Goal: Book appointment/travel/reservation

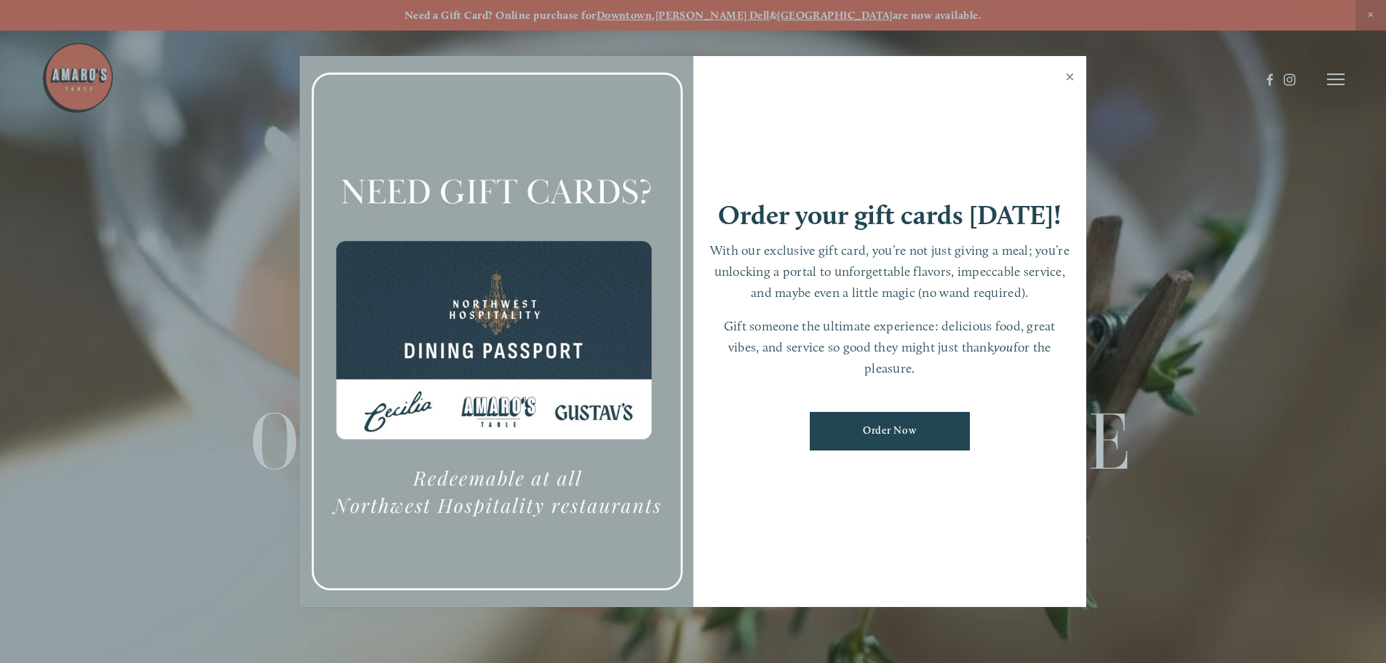
click at [1074, 71] on link "Close" at bounding box center [1069, 78] width 28 height 41
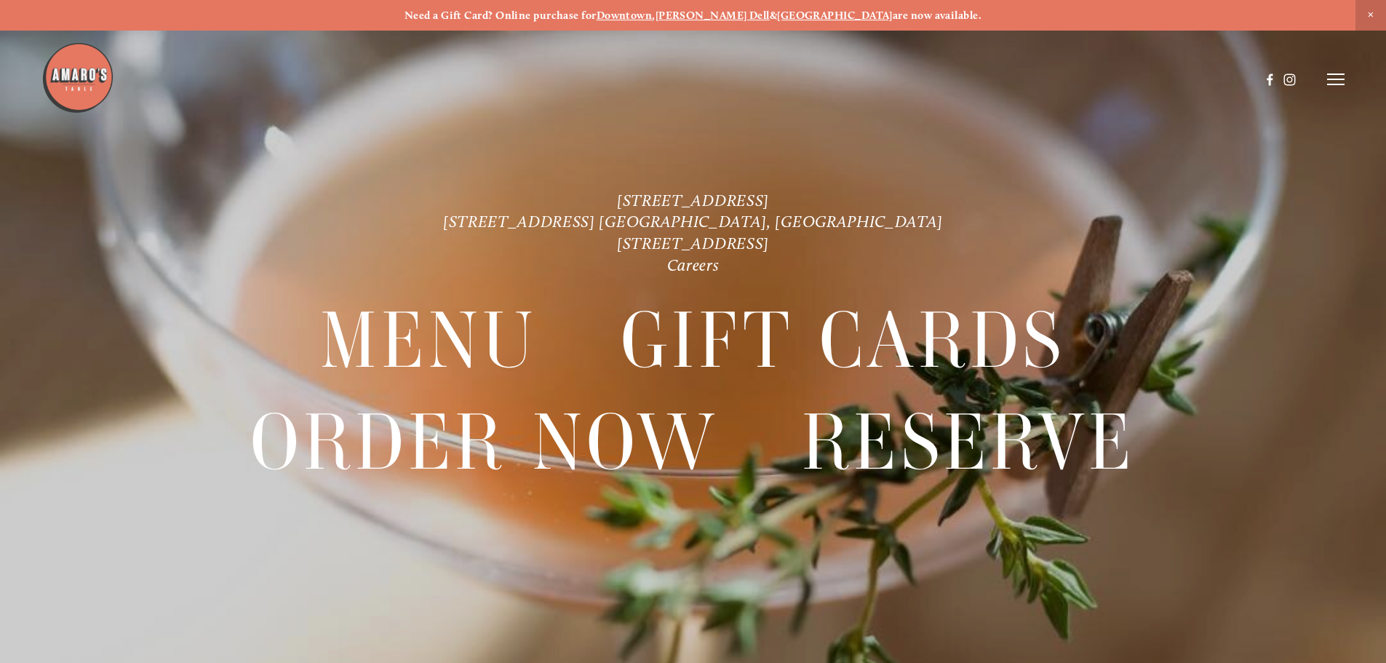
click at [1341, 76] on icon at bounding box center [1335, 79] width 17 height 13
click at [1028, 82] on span "Menu" at bounding box center [1030, 79] width 30 height 14
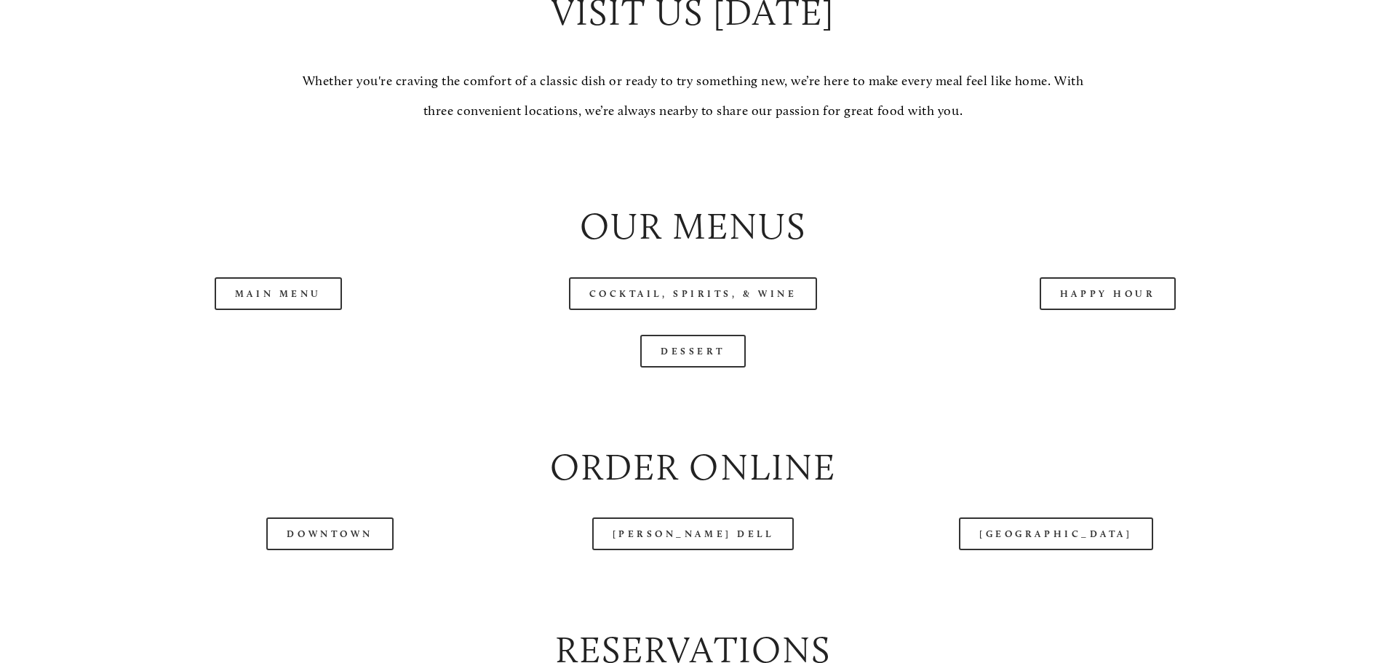
scroll to position [1528, 0]
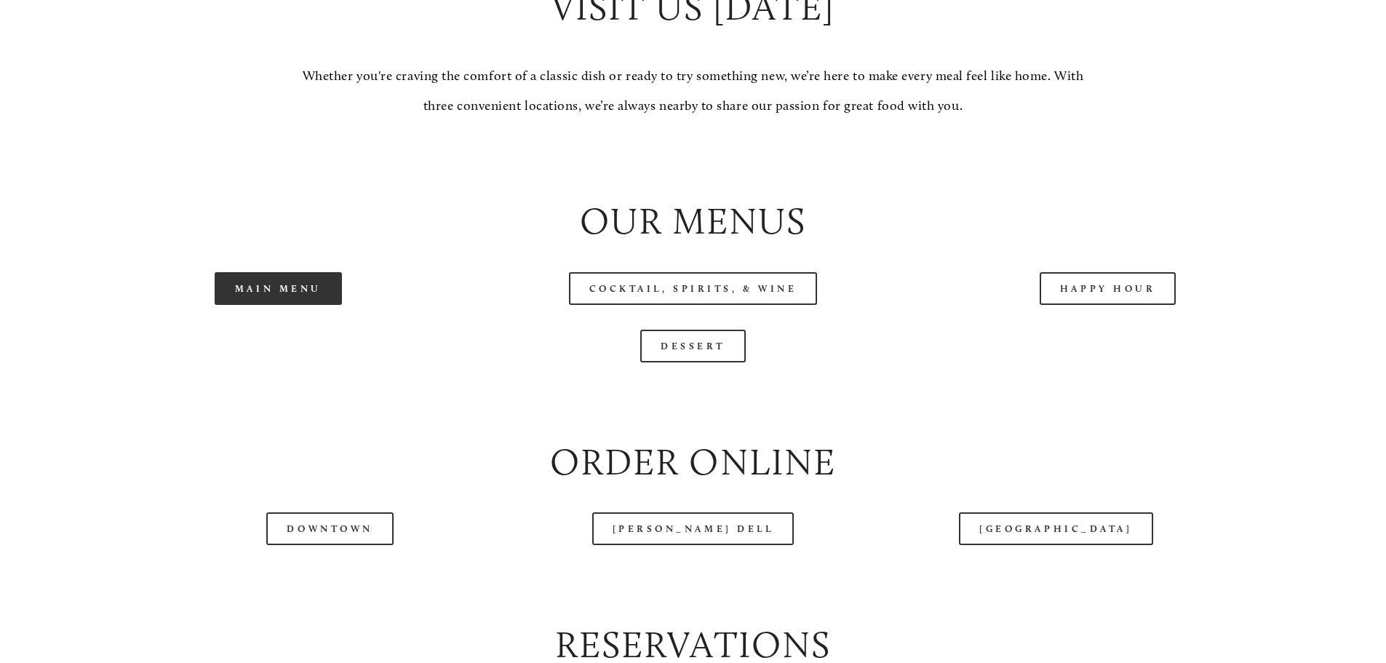
click at [230, 305] on link "Main Menu" at bounding box center [278, 288] width 127 height 33
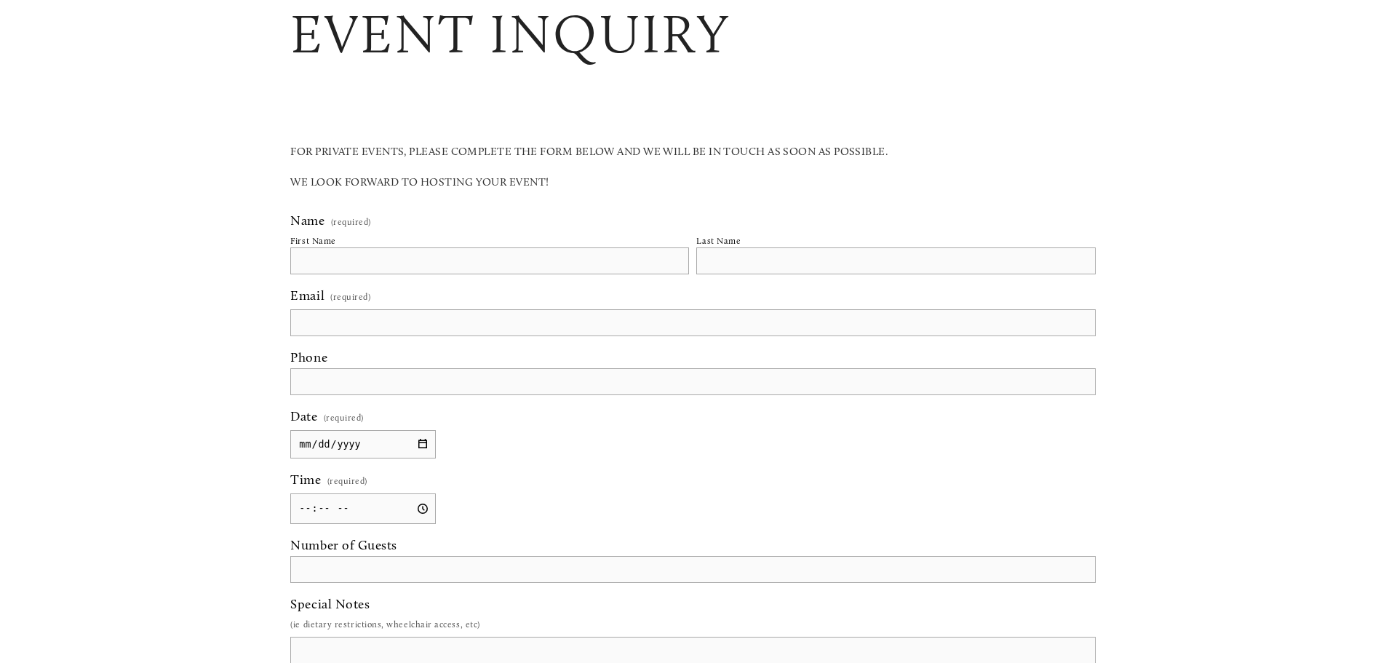
scroll to position [873, 0]
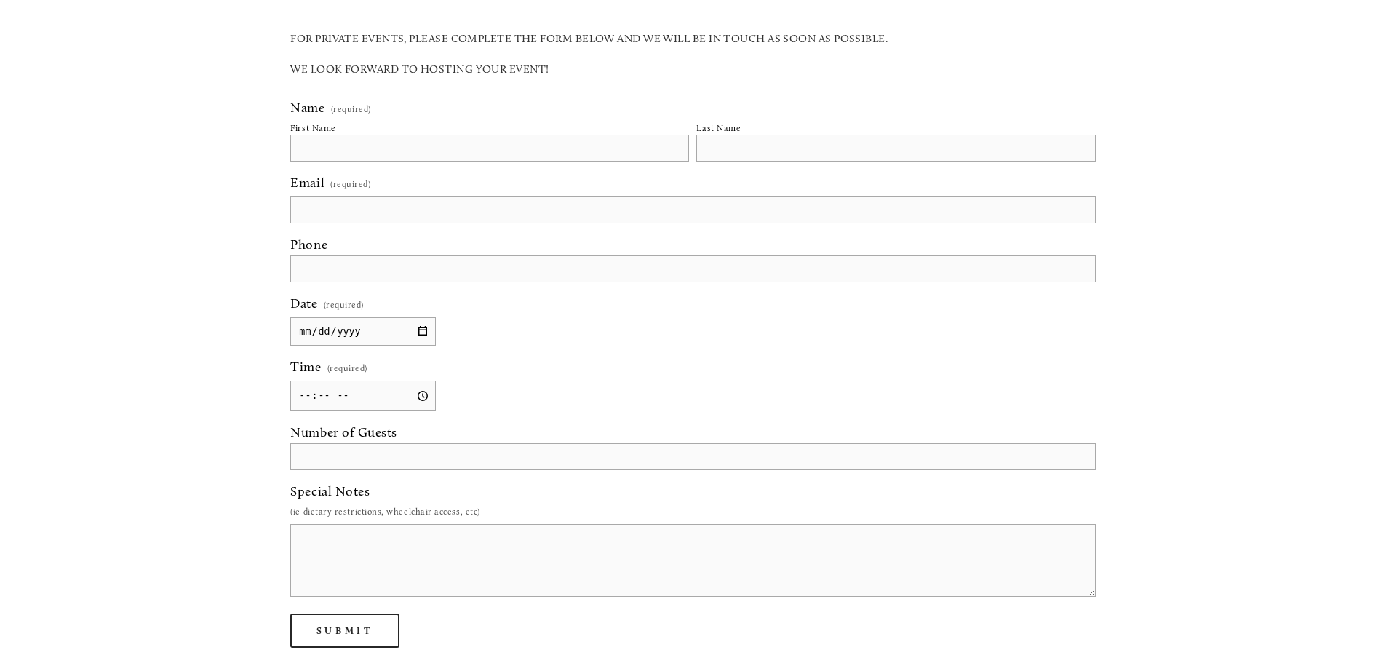
click at [316, 139] on input "First Name" at bounding box center [489, 148] width 399 height 27
type input "[PERSON_NAME]"
type input "[PERSON_NAME][EMAIL_ADDRESS][PERSON_NAME][DOMAIN_NAME]"
type input "[PHONE_NUMBER]"
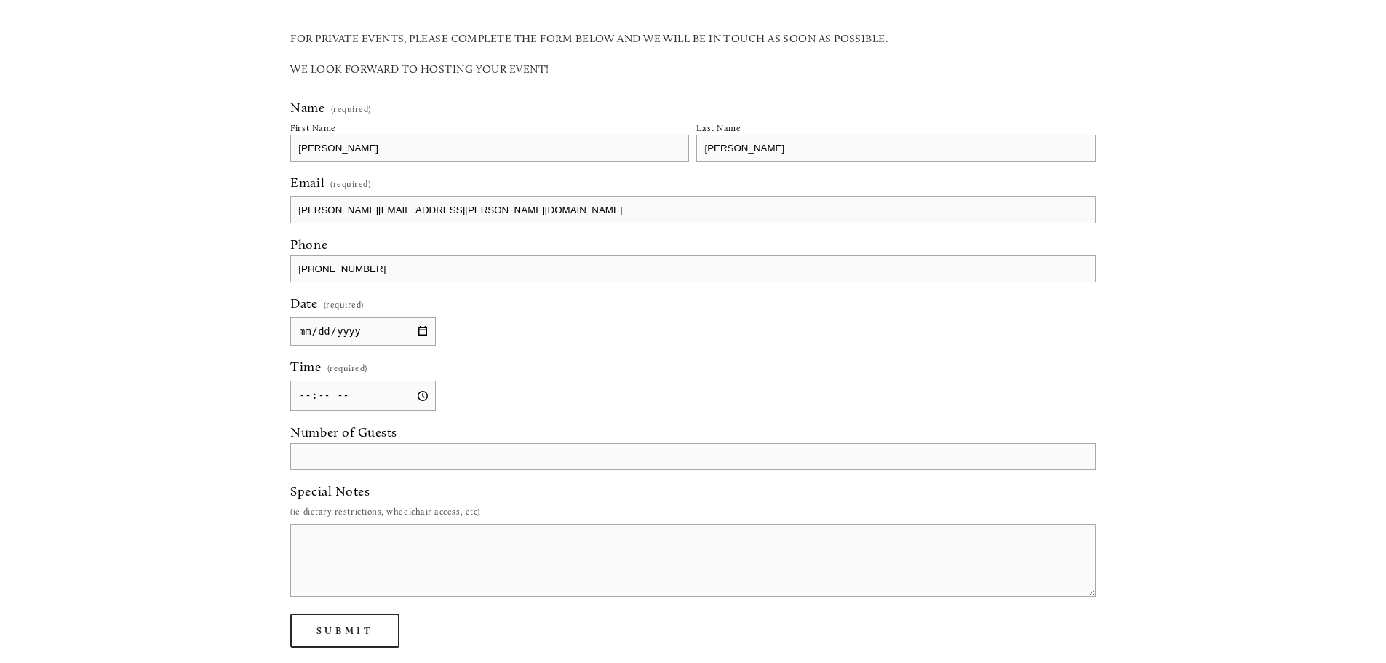
click at [427, 331] on input "Date (required)" at bounding box center [362, 331] width 145 height 28
type input "[DATE]"
click at [418, 397] on input "Time (required)" at bounding box center [362, 395] width 145 height 31
type input "12:30"
click at [474, 373] on label "Time (required)" at bounding box center [692, 370] width 804 height 22
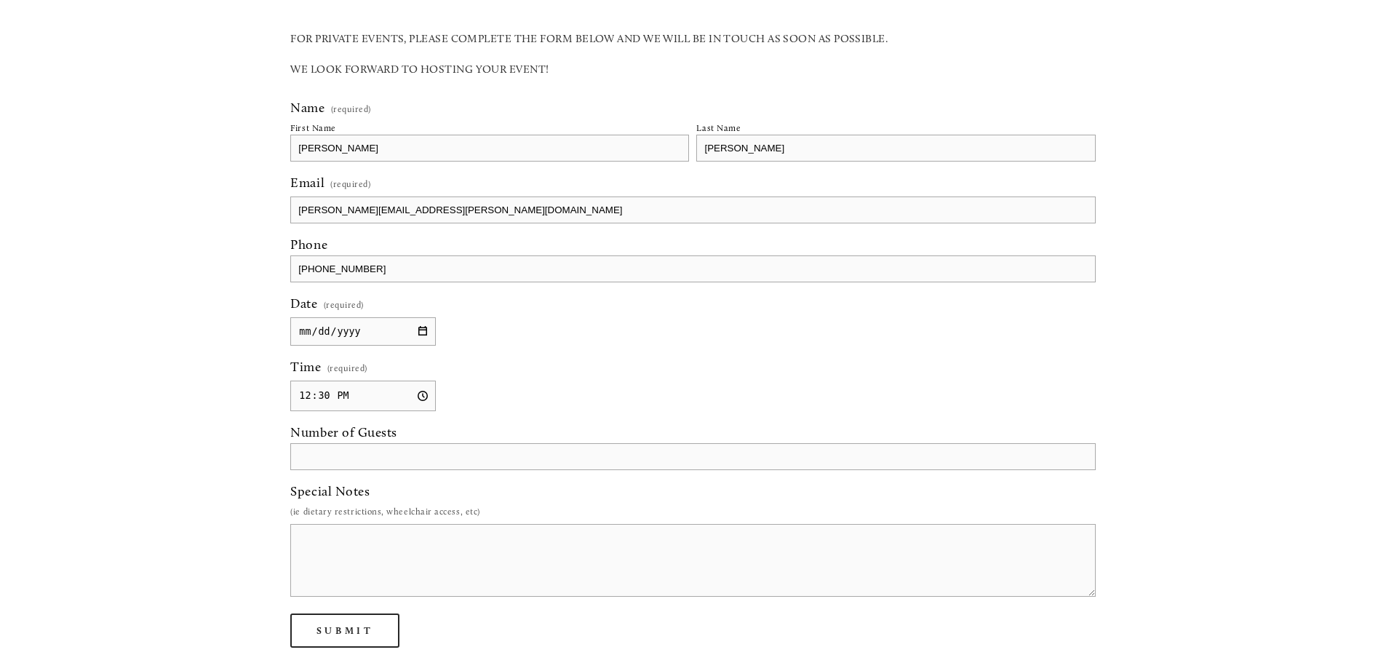
click at [436, 380] on input "12:30" at bounding box center [362, 395] width 145 height 31
click at [412, 448] on input "Number of Guests" at bounding box center [692, 456] width 804 height 27
type input "20"
click at [348, 559] on textarea "Special Notes" at bounding box center [692, 560] width 804 height 73
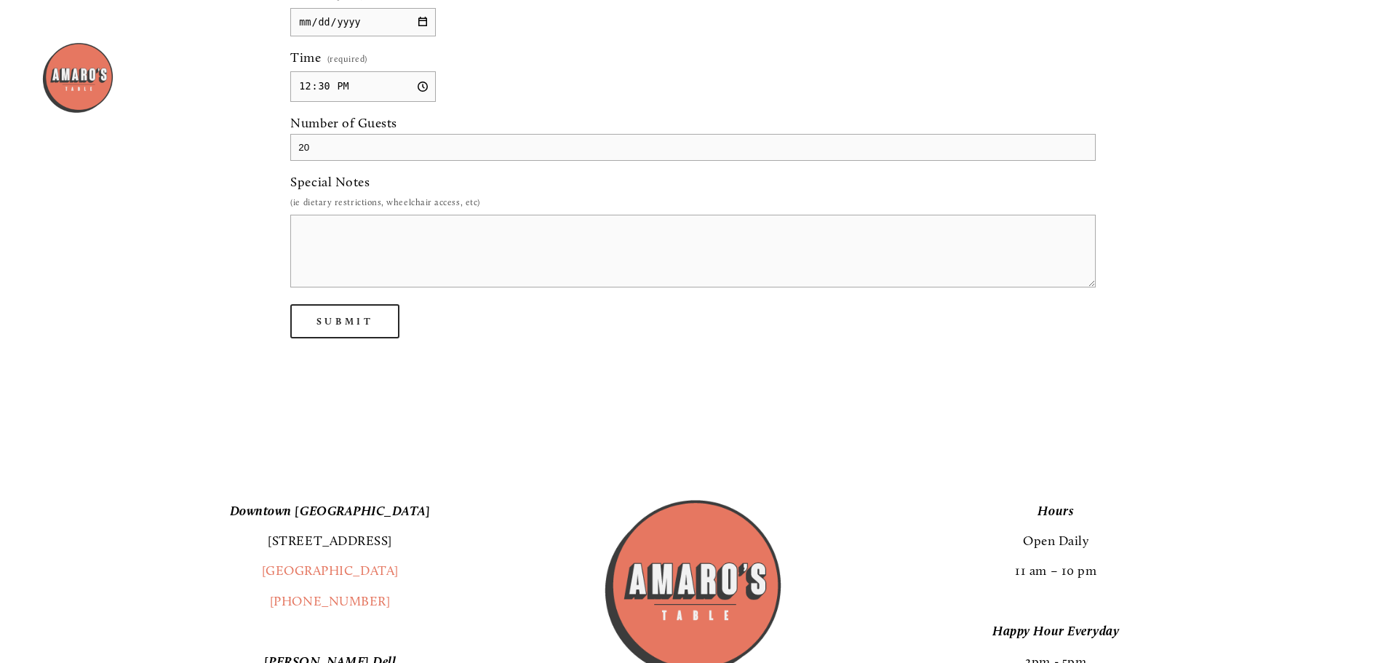
scroll to position [1091, 0]
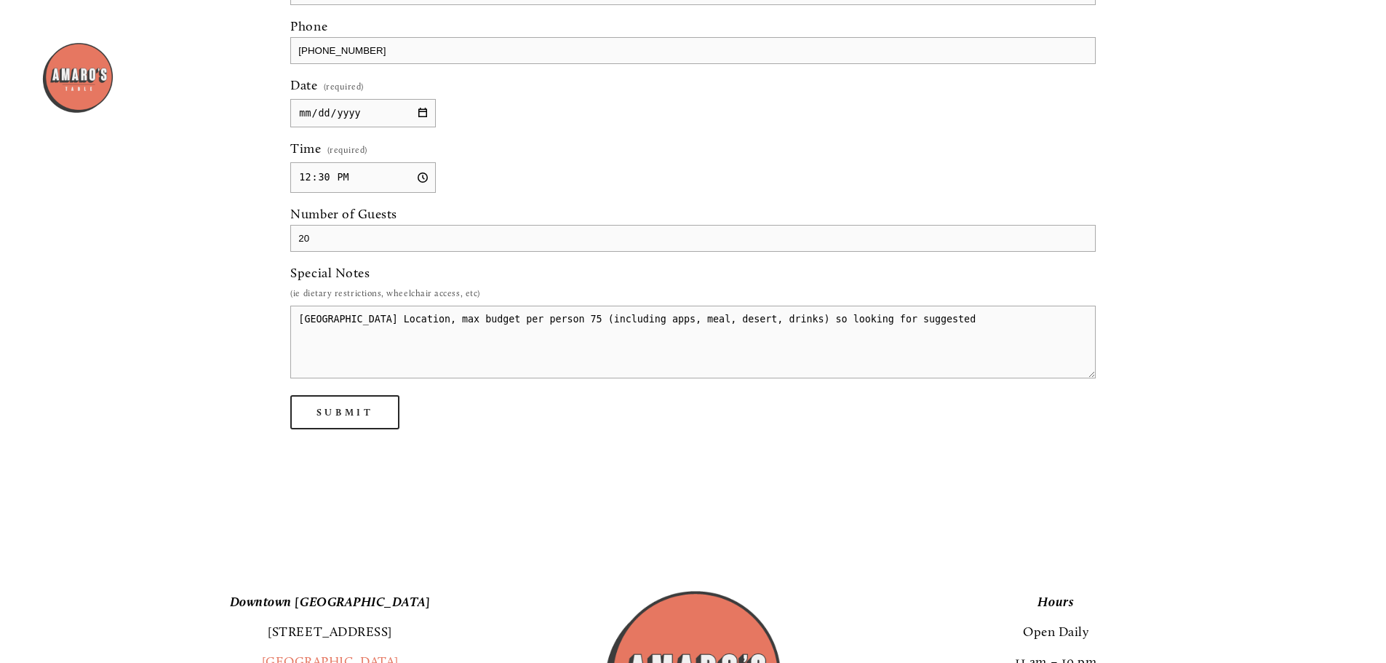
type textarea "[GEOGRAPHIC_DATA] Location, max budget per person 75 (including apps, meal, des…"
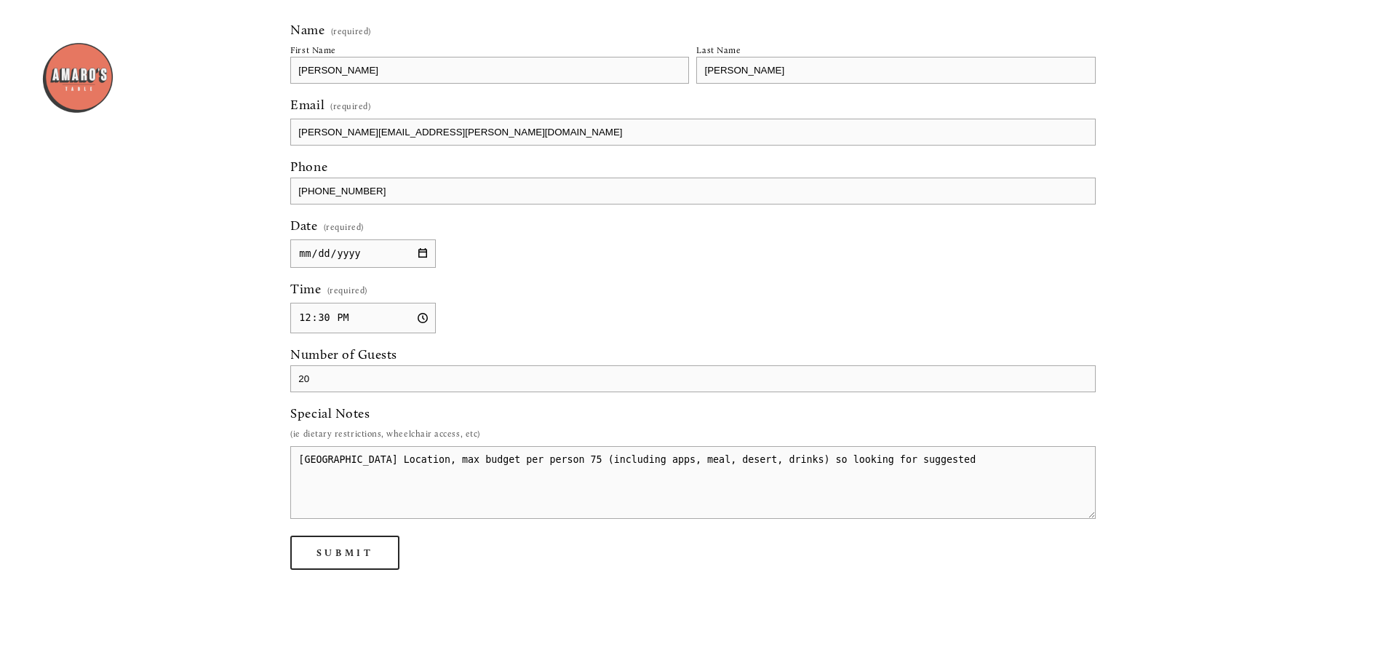
scroll to position [946, 0]
